Goal: Information Seeking & Learning: Learn about a topic

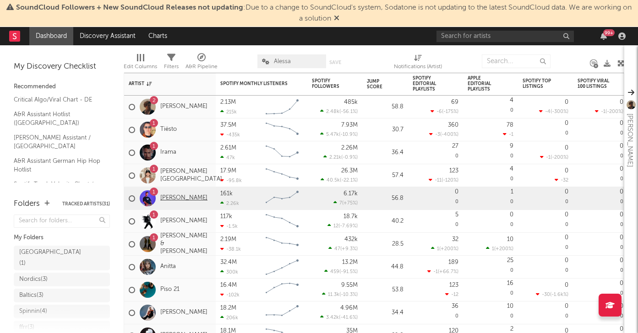
click at [163, 195] on link "[PERSON_NAME]" at bounding box center [183, 199] width 47 height 8
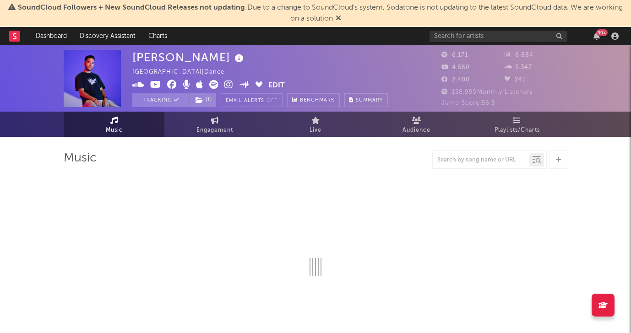
click at [92, 89] on img at bounding box center [92, 78] width 57 height 57
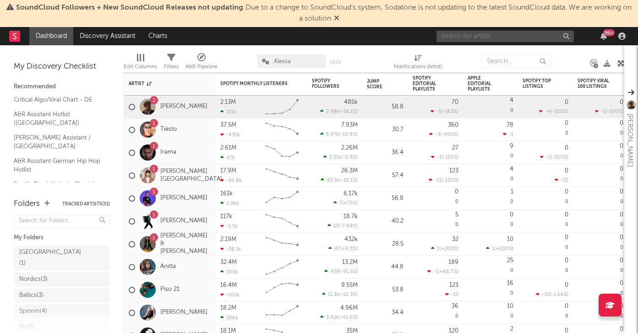
click at [568, 39] on input "text" at bounding box center [504, 36] width 137 height 11
type input "c"
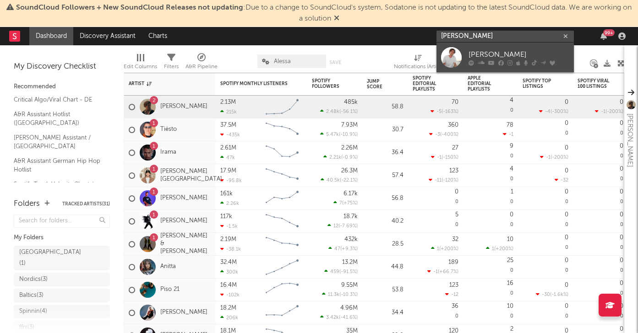
type input "[PERSON_NAME]"
click at [463, 48] on link "[PERSON_NAME]" at bounding box center [504, 58] width 137 height 30
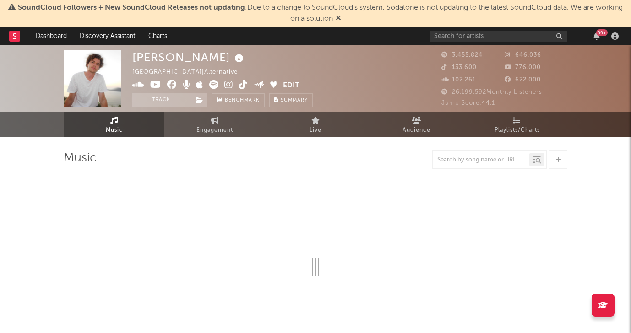
select select "6m"
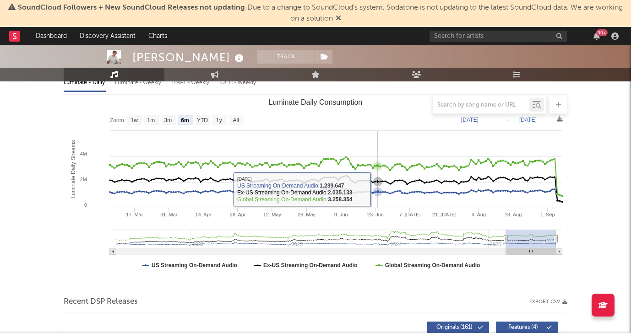
scroll to position [210, 0]
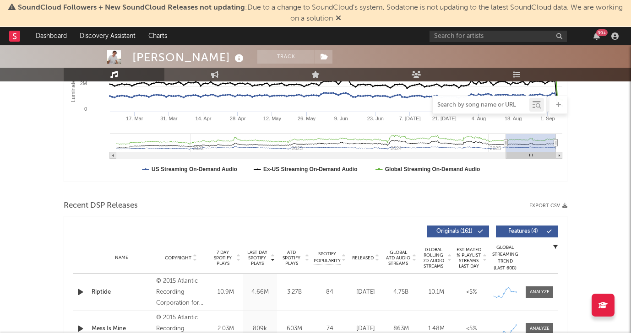
click at [485, 103] on input "text" at bounding box center [481, 105] width 97 height 7
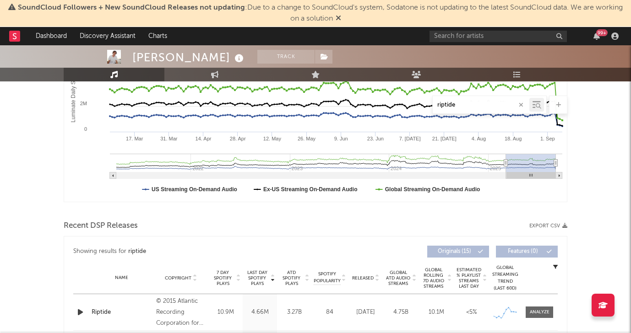
scroll to position [249, 0]
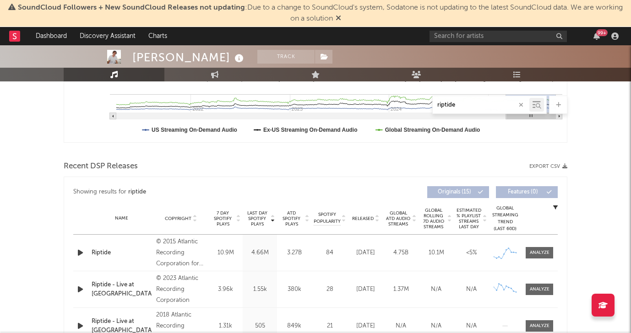
type input "riptide"
